Goal: Information Seeking & Learning: Find specific fact

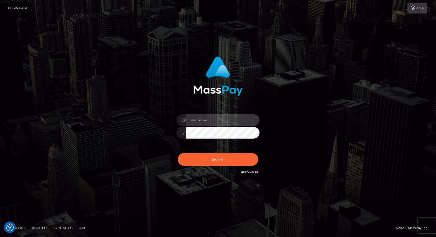
type input "Mirasol.spree"
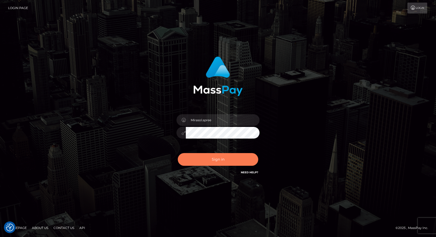
click at [218, 157] on button "Sign in" at bounding box center [218, 159] width 80 height 13
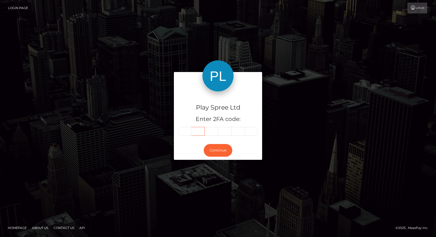
click at [191, 129] on input "text" at bounding box center [197, 131] width 13 height 9
click at [186, 131] on input "text" at bounding box center [184, 131] width 13 height 9
type input "2"
type input "3"
click at [184, 131] on input "text" at bounding box center [184, 131] width 13 height 9
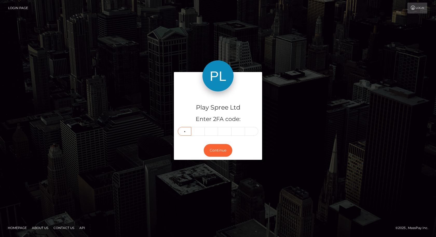
type input "5"
type input "7"
type input "8"
type input "9"
type input "7"
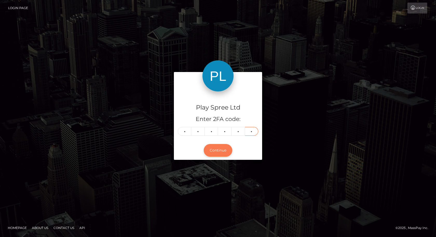
type input "2"
click at [217, 151] on button "Continue" at bounding box center [218, 150] width 29 height 13
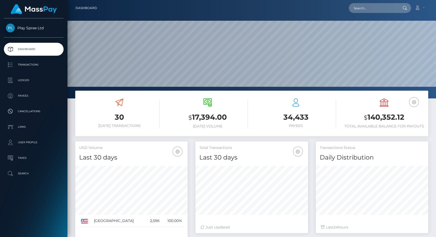
scroll to position [92, 113]
click at [373, 6] on input "text" at bounding box center [373, 8] width 49 height 10
paste input "1741691"
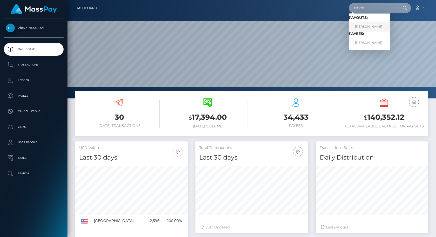
type input "1741691"
click at [368, 26] on link "ALEXIS ROSALES VALLE" at bounding box center [369, 27] width 41 height 10
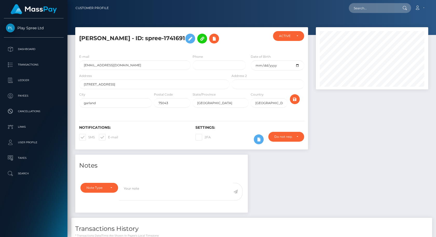
scroll to position [62, 113]
drag, startPoint x: 166, startPoint y: 38, endPoint x: 204, endPoint y: 39, distance: 38.6
click at [204, 39] on h5 "ALEXIS ROSALES VALLE - ID: spree-1741691" at bounding box center [152, 38] width 147 height 15
copy h5 "spree-1741691"
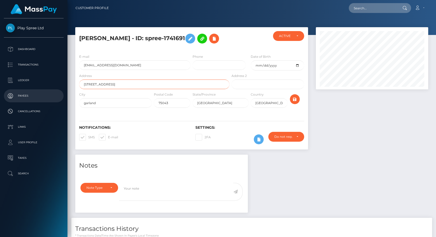
drag, startPoint x: 116, startPoint y: 100, endPoint x: 67, endPoint y: 101, distance: 49.5
click at [67, 101] on div "Play Spree Ltd Dashboard Transactions Ledger Payees Cancellations" at bounding box center [218, 118] width 436 height 237
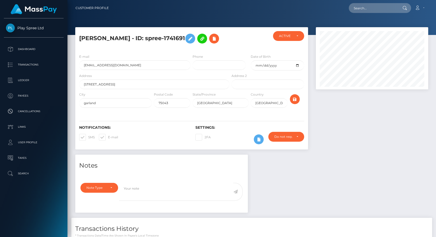
drag, startPoint x: 132, startPoint y: 38, endPoint x: 149, endPoint y: 38, distance: 17.1
click at [149, 38] on h5 "ALEXIS ROSALES VALLE - ID: spree-1741691" at bounding box center [152, 38] width 147 height 15
copy h5 "VALLE"
click at [92, 41] on h5 "ALEXIS ROSALES VALLE - ID: spree-1741691" at bounding box center [152, 38] width 147 height 15
drag, startPoint x: 79, startPoint y: 39, endPoint x: 130, endPoint y: 37, distance: 50.8
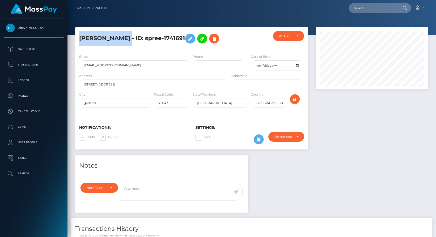
click at [130, 37] on div "ALEXIS ROSALES VALLE - ID: spree-1741691" at bounding box center [152, 40] width 155 height 19
copy h5 "ALEXIS ROSALES"
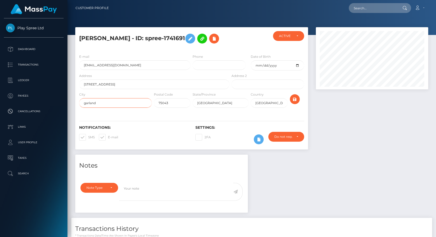
drag, startPoint x: 113, startPoint y: 118, endPoint x: 74, endPoint y: 122, distance: 39.3
click at [74, 122] on div "ALEXIS ROSALES VALLE - ID: spree-1741691 ACTIVE DEACTIVE" at bounding box center [191, 91] width 240 height 128
drag, startPoint x: 204, startPoint y: 117, endPoint x: 179, endPoint y: 119, distance: 24.2
click at [179, 110] on div "City garland Postal Code 75043 State/Province TX USA" at bounding box center [191, 101] width 233 height 19
drag, startPoint x: 171, startPoint y: 119, endPoint x: 148, endPoint y: 119, distance: 23.6
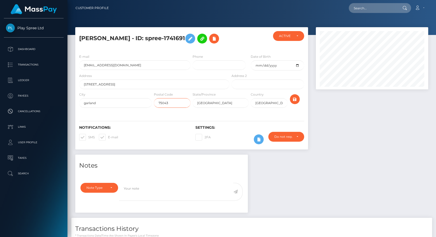
click at [148, 110] on div "City garland Postal Code 75043 State/Province TX USA" at bounding box center [191, 101] width 233 height 19
drag, startPoint x: 132, startPoint y: 37, endPoint x: 149, endPoint y: 38, distance: 17.4
click at [149, 38] on h5 "ALEXIS ROSALES VALLE - ID: spree-1741691" at bounding box center [152, 38] width 147 height 15
copy h5 "VALLE"
drag, startPoint x: 90, startPoint y: 39, endPoint x: 128, endPoint y: 41, distance: 38.4
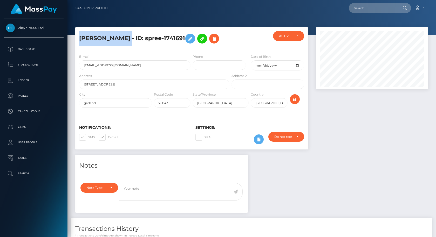
click at [128, 41] on div "ALEXIS ROSALES VALLE - ID: spree-1741691" at bounding box center [152, 40] width 155 height 19
copy h5 "ALEXIS ROSALES"
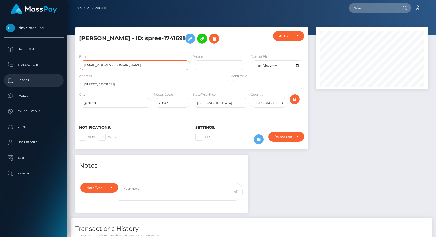
drag, startPoint x: 127, startPoint y: 79, endPoint x: 65, endPoint y: 85, distance: 62.2
click at [65, 85] on div "Play Spree Ltd Dashboard Transactions Ledger Payees Cancellations" at bounding box center [218, 118] width 436 height 237
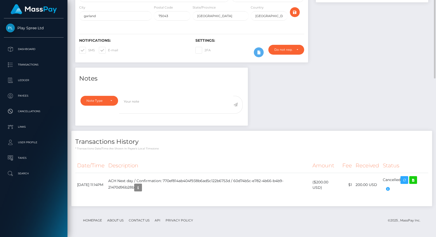
scroll to position [0, 0]
